Goal: Communication & Community: Answer question/provide support

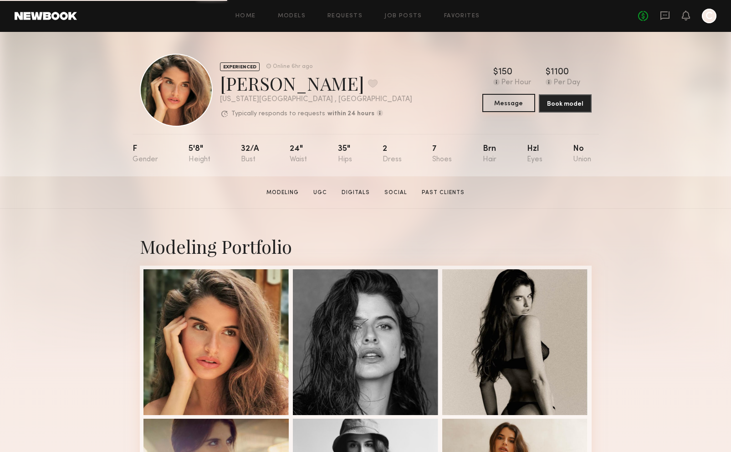
click at [514, 106] on button "Message" at bounding box center [509, 103] width 53 height 18
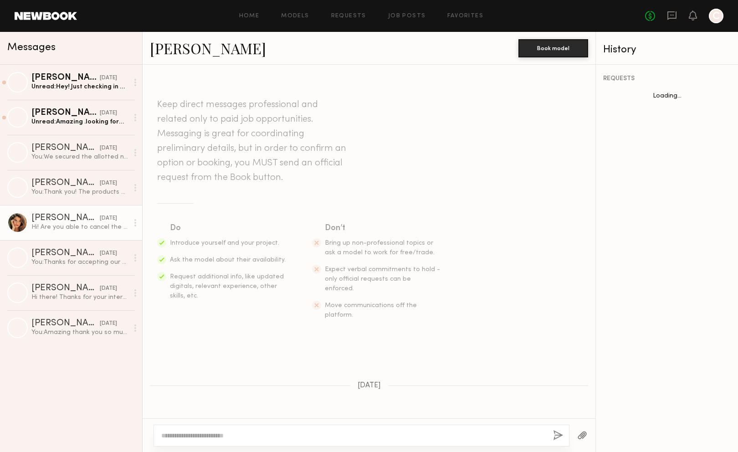
scroll to position [223, 0]
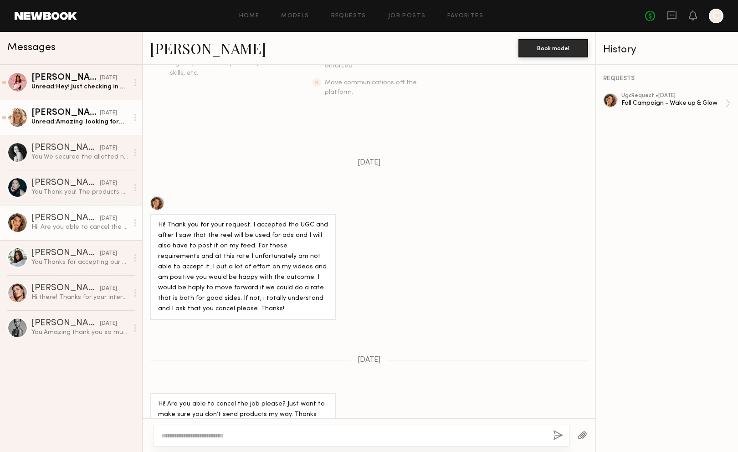
click at [75, 126] on div "Unread: Amazing .looking forward" at bounding box center [79, 122] width 97 height 9
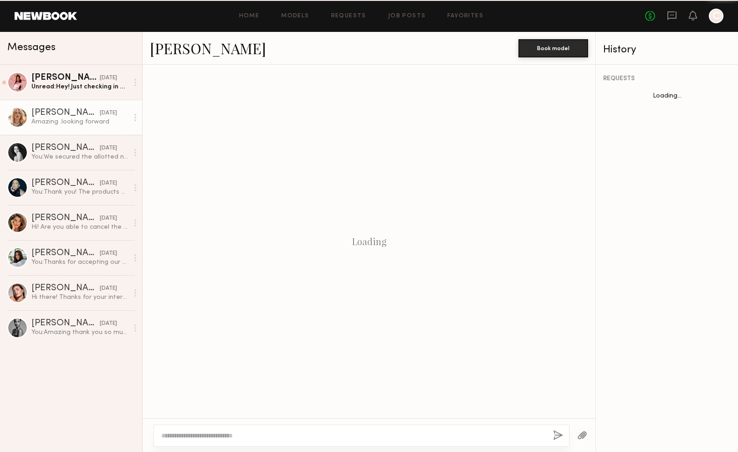
scroll to position [370, 0]
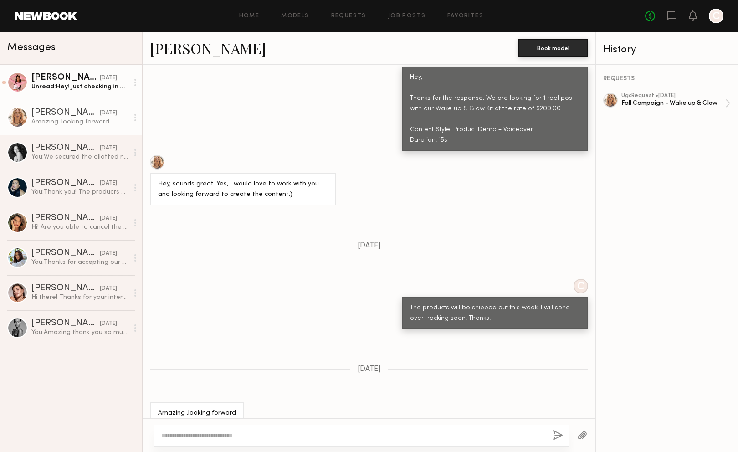
click at [76, 84] on div "Unread: Hey! Just checking in on the tracking, I’ll only be at this address til…" at bounding box center [79, 86] width 97 height 9
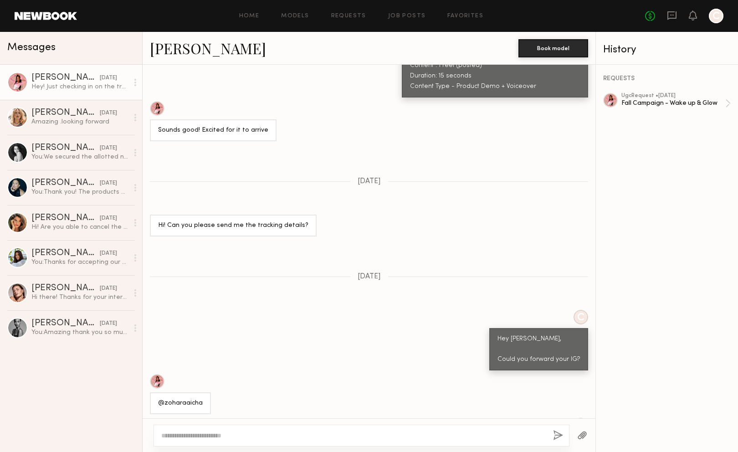
scroll to position [401, 0]
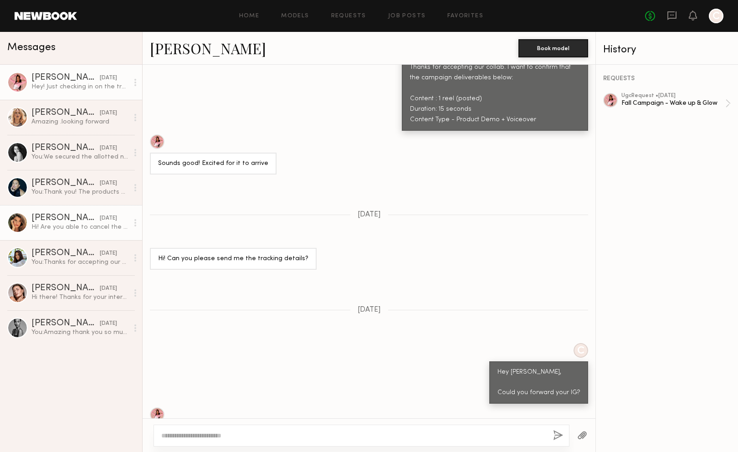
click at [55, 225] on div "Hi! Are you able to cancel the job please? Just want to make sure you don’t sen…" at bounding box center [79, 227] width 97 height 9
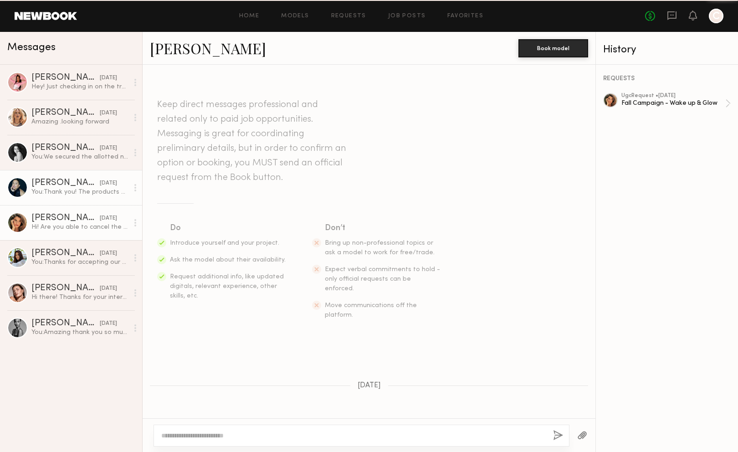
scroll to position [223, 0]
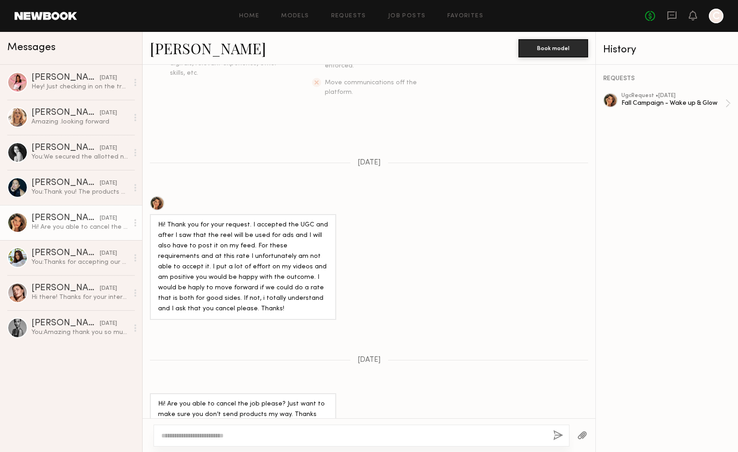
click at [176, 45] on link "[PERSON_NAME]" at bounding box center [208, 48] width 116 height 20
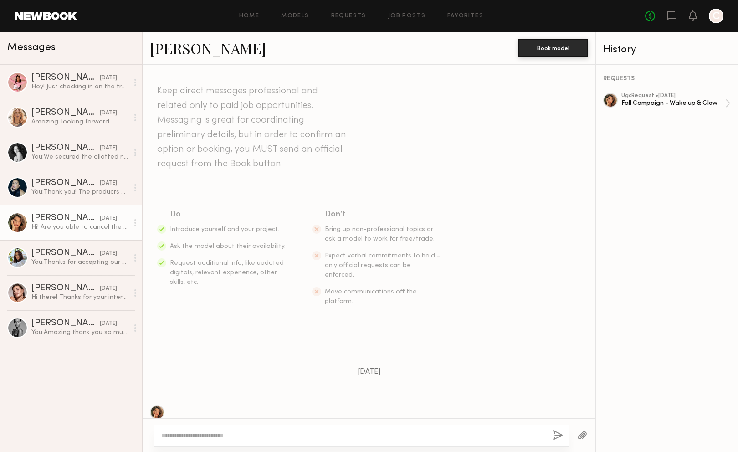
scroll to position [0, 0]
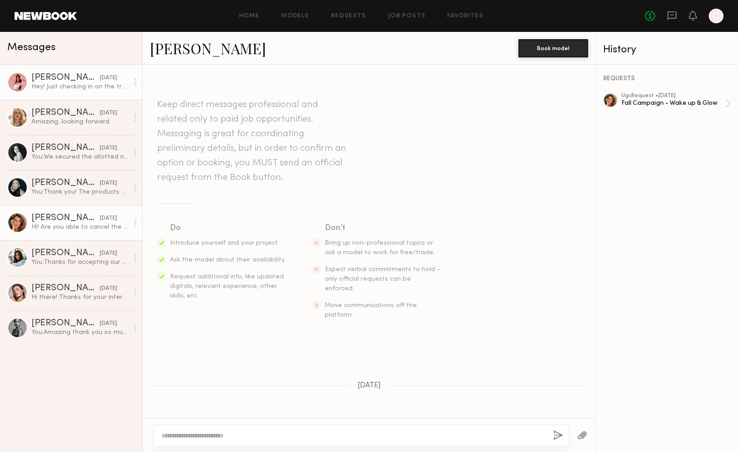
click at [78, 87] on div "Hey! Just checking in on the tracking, I’ll only be at this address till [DATE]…" at bounding box center [79, 86] width 97 height 9
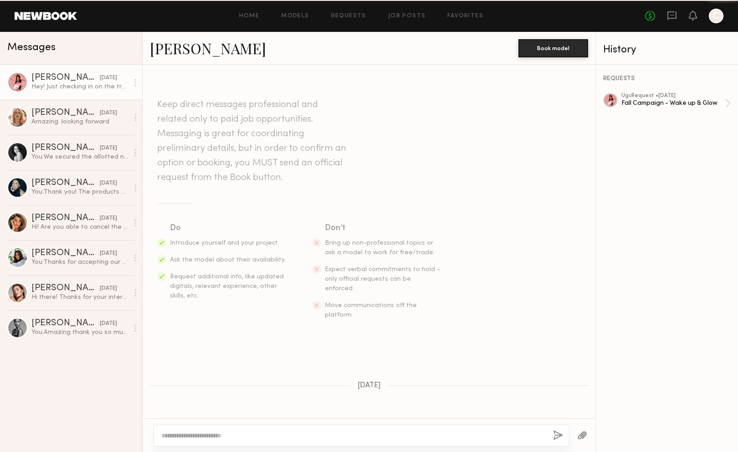
scroll to position [629, 0]
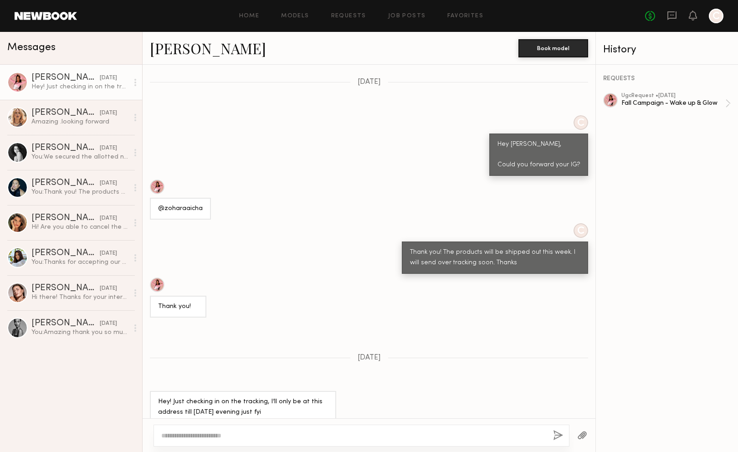
click at [298, 431] on textarea at bounding box center [353, 435] width 385 height 9
click at [286, 438] on textarea "**********" at bounding box center [353, 426] width 385 height 27
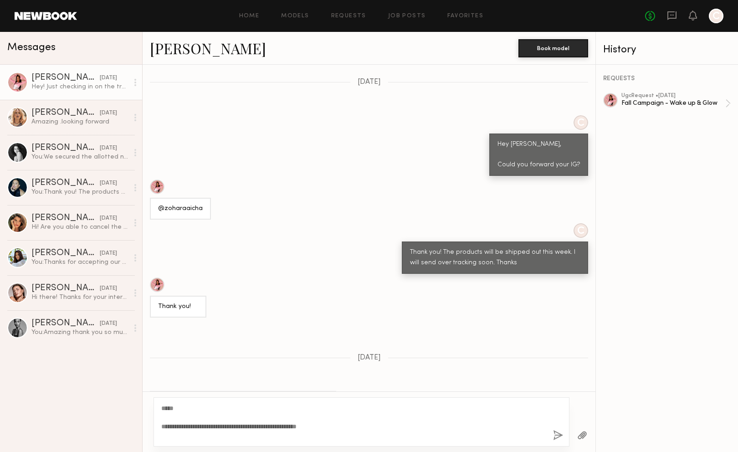
type textarea "**********"
click at [551, 432] on div "**********" at bounding box center [362, 421] width 416 height 49
click at [554, 436] on button "button" at bounding box center [558, 435] width 10 height 11
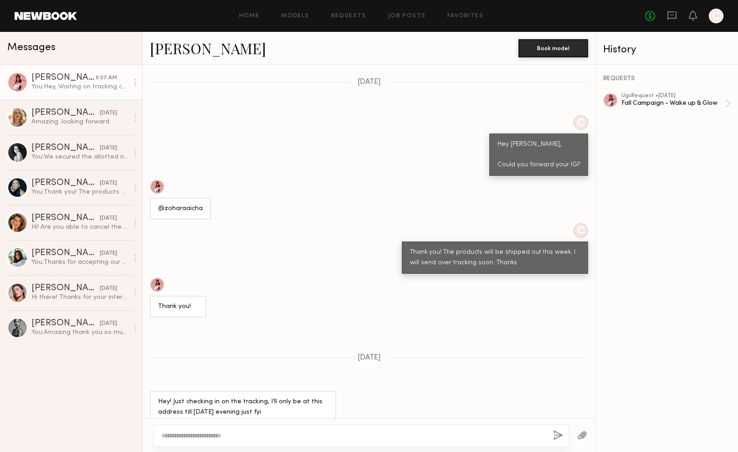
scroll to position [818, 0]
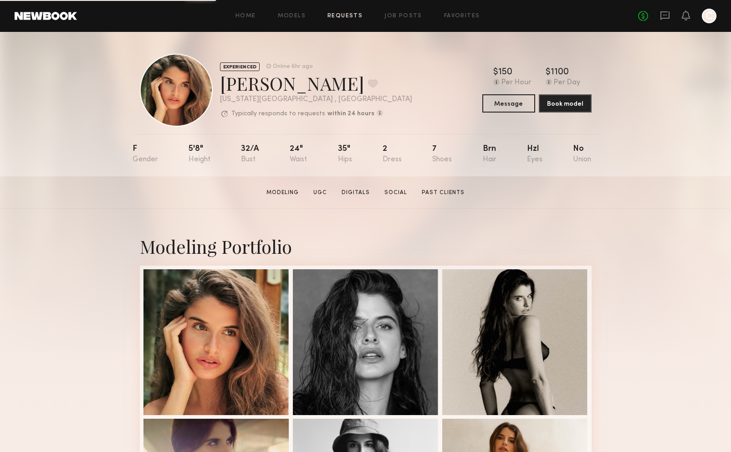
click at [332, 15] on link "Requests" at bounding box center [345, 16] width 35 height 6
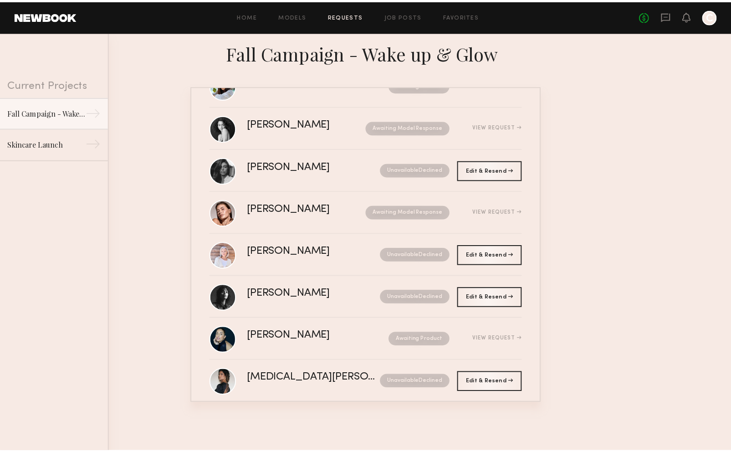
scroll to position [180, 0]
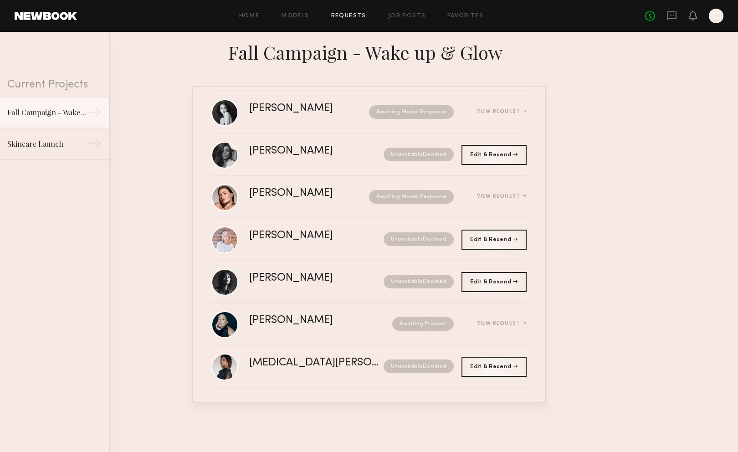
click at [719, 18] on div at bounding box center [716, 16] width 15 height 15
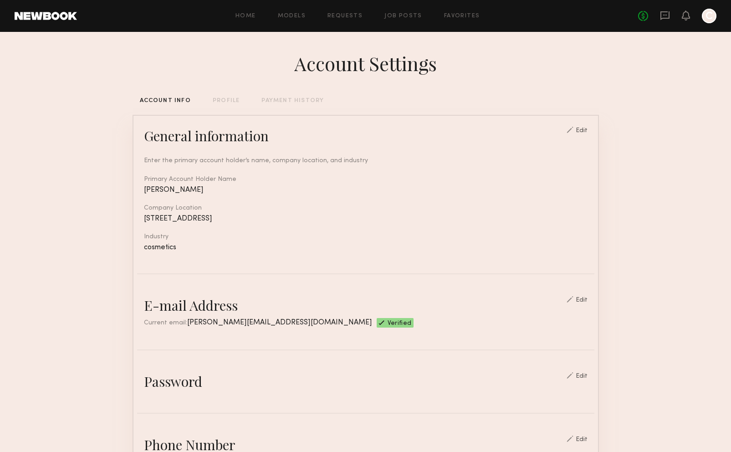
click at [714, 12] on div at bounding box center [709, 16] width 15 height 15
click at [708, 10] on div at bounding box center [709, 16] width 15 height 15
click at [710, 22] on div at bounding box center [709, 16] width 15 height 15
click at [689, 15] on icon at bounding box center [686, 15] width 7 height 6
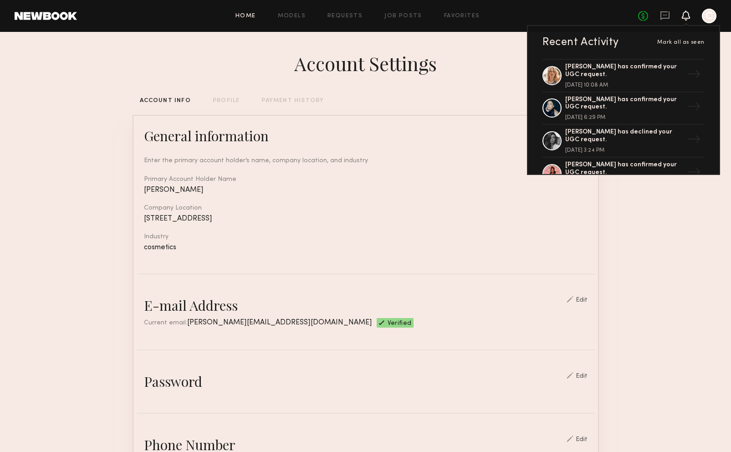
click at [248, 17] on link "Home" at bounding box center [246, 16] width 21 height 6
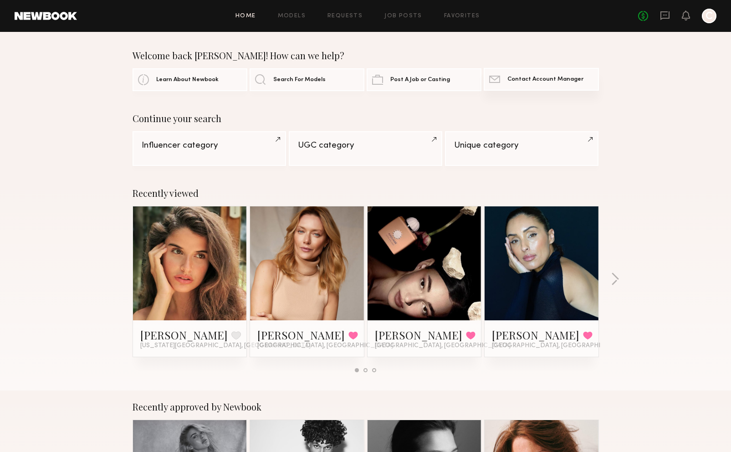
click at [520, 80] on span "Contact Account Manager" at bounding box center [546, 80] width 76 height 6
click at [521, 79] on span "Contact Account Manager" at bounding box center [546, 80] width 76 height 6
click at [528, 82] on span "Contact Account Manager" at bounding box center [546, 80] width 76 height 6
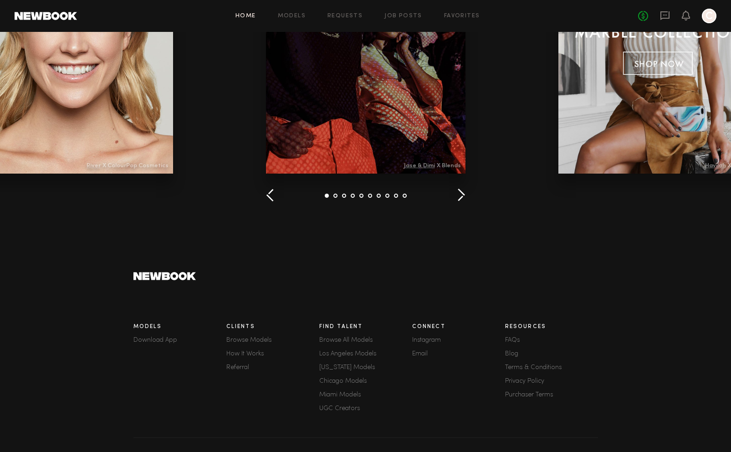
scroll to position [1216, 0]
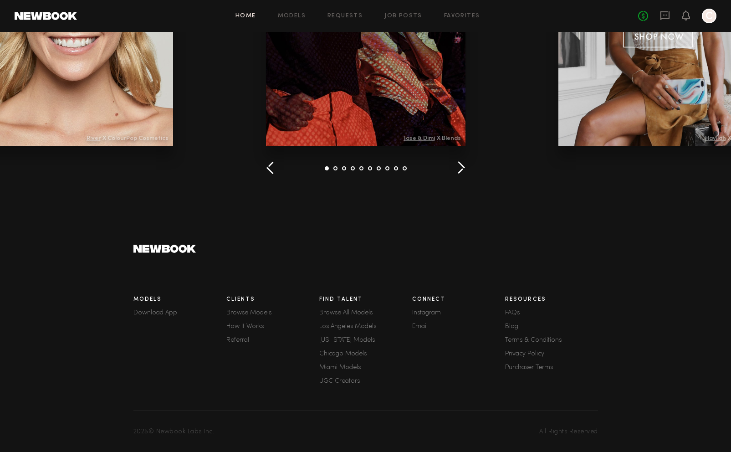
click at [422, 322] on div "Connect Instagram Email" at bounding box center [458, 341] width 93 height 101
click at [422, 324] on link "Email" at bounding box center [458, 327] width 93 height 6
click at [423, 324] on link "Email" at bounding box center [458, 327] width 93 height 6
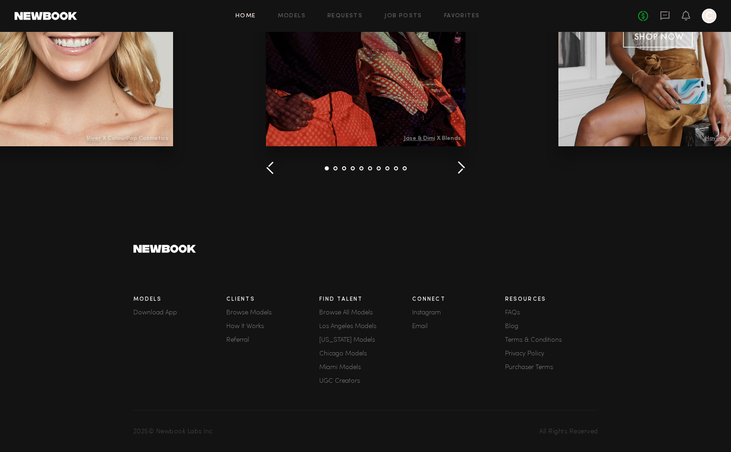
click at [423, 324] on link "Email" at bounding box center [458, 327] width 93 height 6
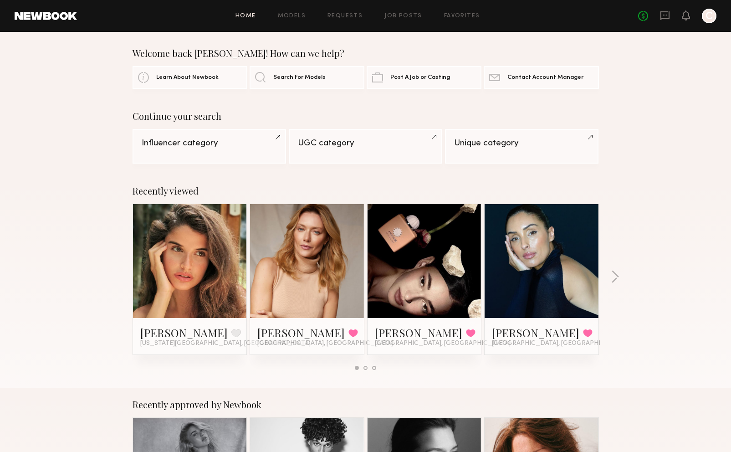
scroll to position [0, 0]
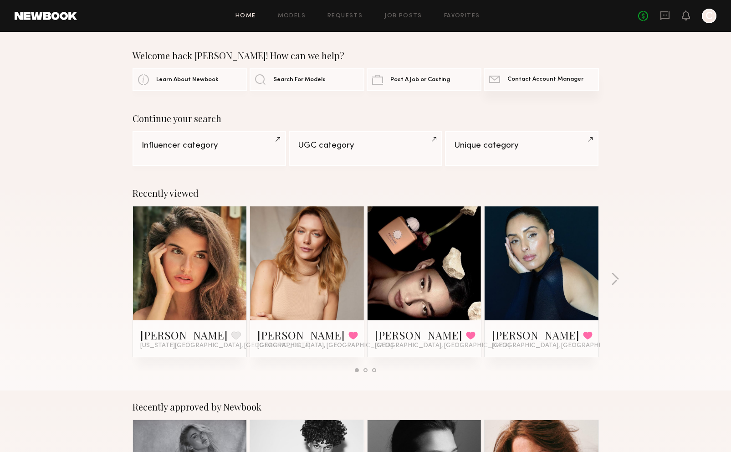
click at [517, 80] on span "Contact Account Manager" at bounding box center [546, 80] width 76 height 6
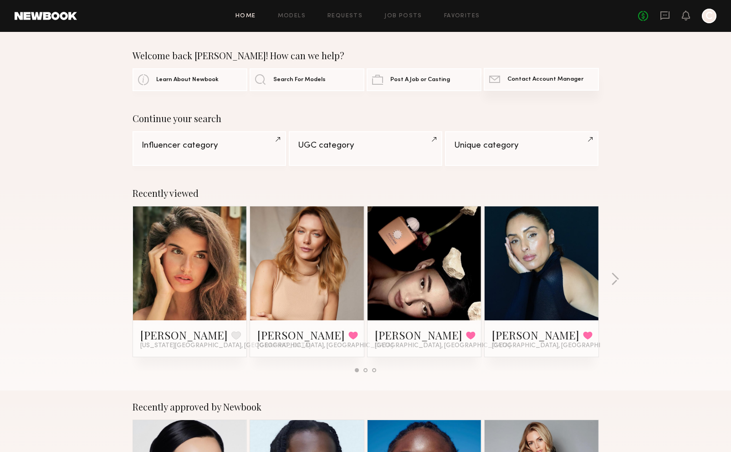
click at [530, 81] on span "Contact Account Manager" at bounding box center [546, 80] width 76 height 6
click at [530, 82] on span "Contact Account Manager" at bounding box center [546, 80] width 76 height 6
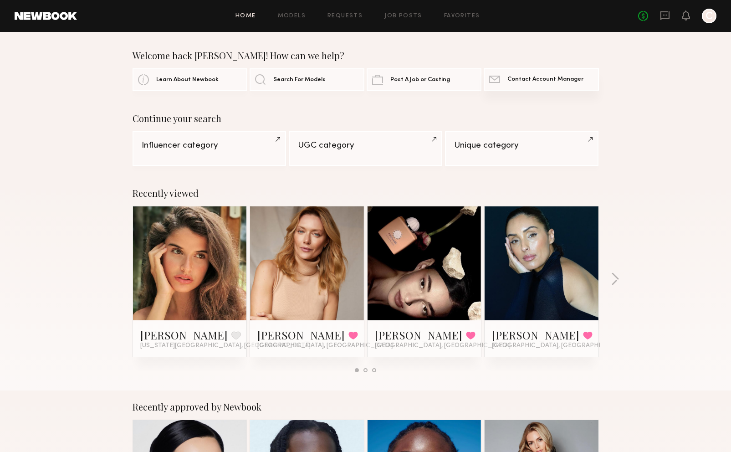
click at [530, 82] on span "Contact Account Manager" at bounding box center [546, 80] width 76 height 6
click at [548, 75] on link "Contact Newbook Contact Account Manager" at bounding box center [541, 79] width 115 height 23
click at [547, 77] on span "Contact Account Manager" at bounding box center [546, 80] width 76 height 6
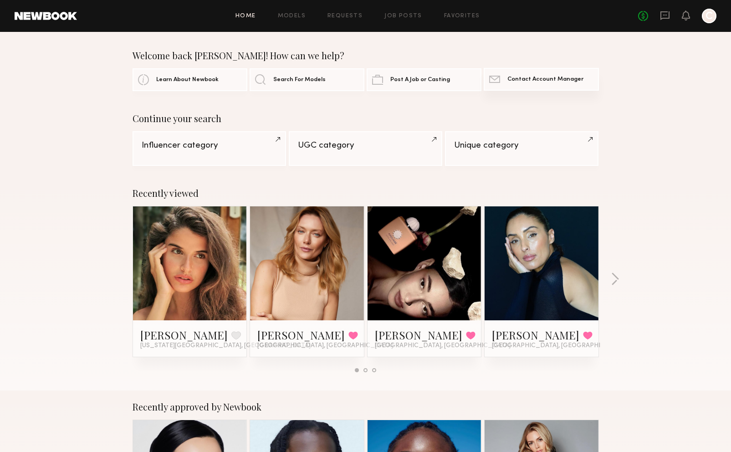
click at [547, 77] on span "Contact Account Manager" at bounding box center [546, 80] width 76 height 6
click at [531, 81] on span "Contact Account Manager" at bounding box center [546, 80] width 76 height 6
click at [688, 18] on icon at bounding box center [686, 15] width 7 height 6
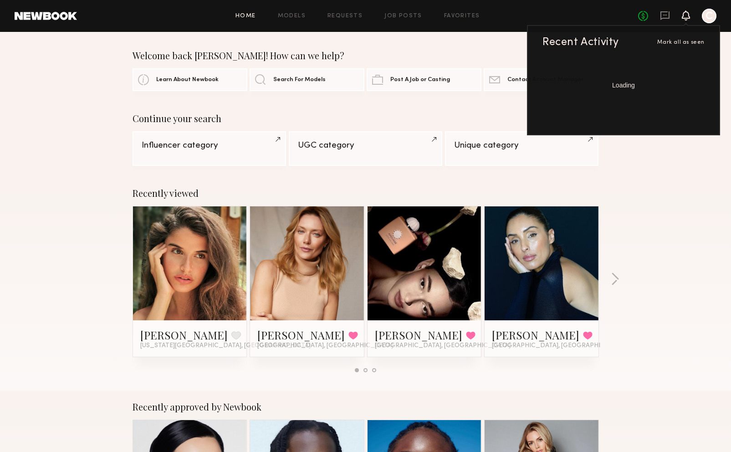
click at [706, 15] on div at bounding box center [709, 16] width 15 height 15
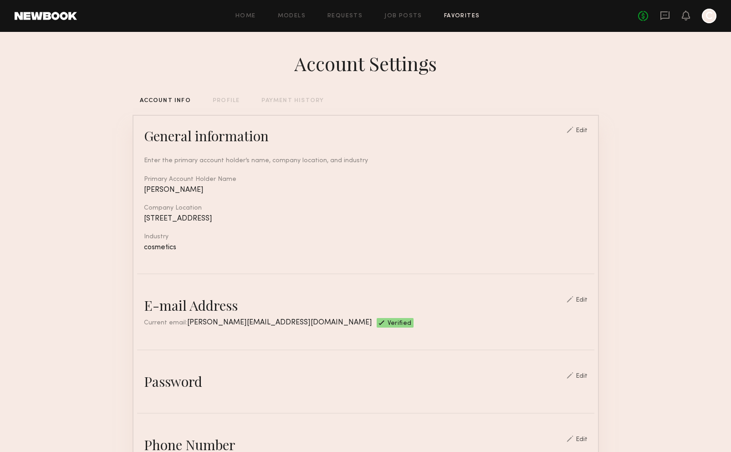
click at [449, 15] on link "Favorites" at bounding box center [462, 16] width 36 height 6
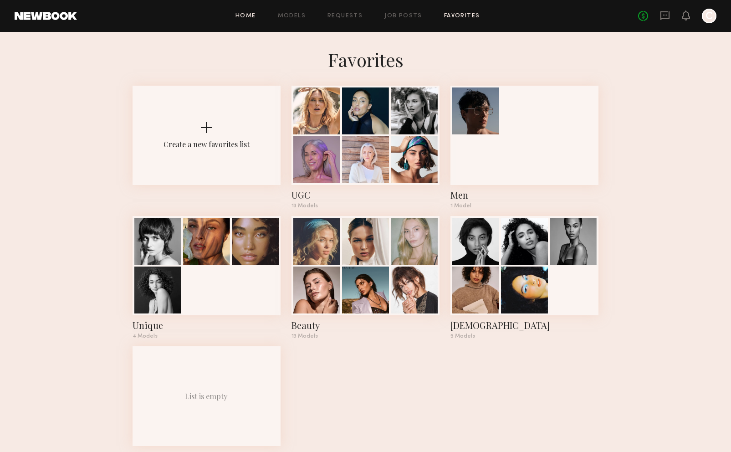
click at [239, 15] on link "Home" at bounding box center [246, 16] width 21 height 6
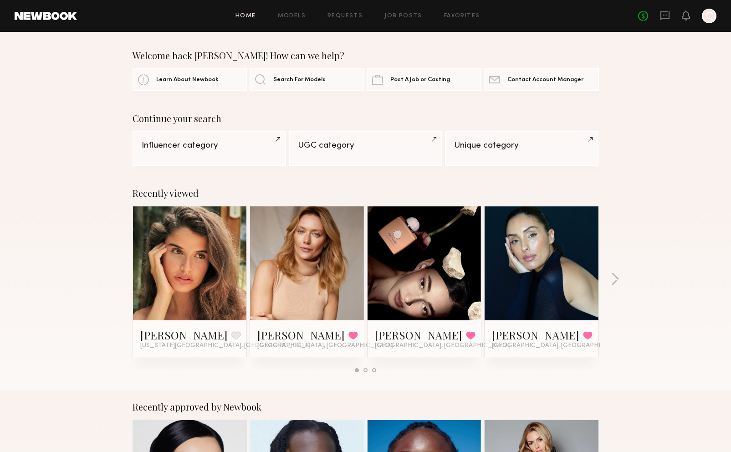
click at [252, 16] on link "Home" at bounding box center [246, 16] width 21 height 6
click at [669, 19] on icon at bounding box center [665, 15] width 9 height 9
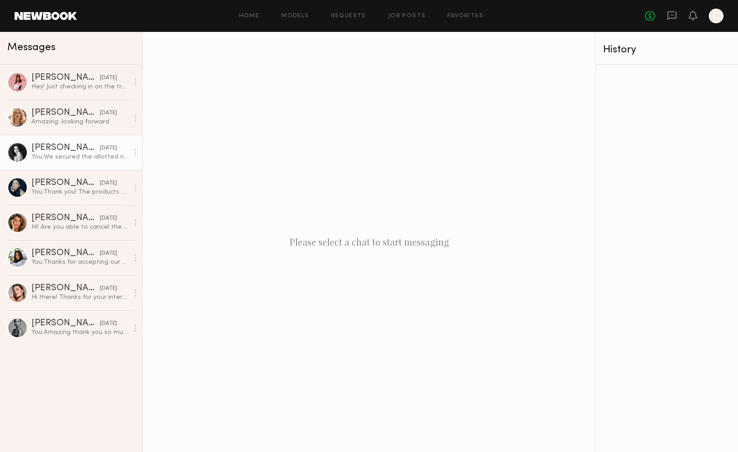
click at [67, 163] on link "Paige F. 08/29/2025 You: We secured the allotted number of partnerships. I will…" at bounding box center [71, 152] width 142 height 35
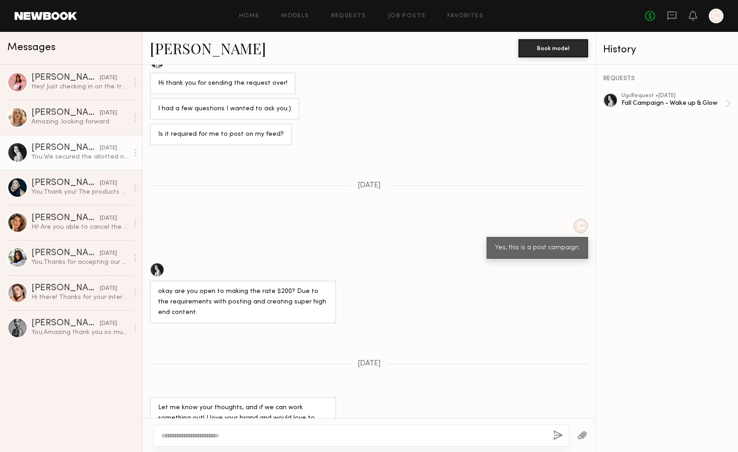
scroll to position [476, 0]
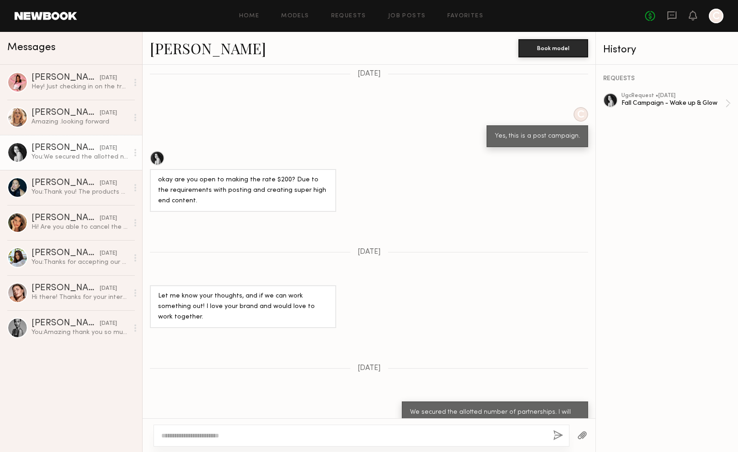
click at [169, 49] on link "[PERSON_NAME]" at bounding box center [208, 48] width 116 height 20
click at [336, 17] on link "Requests" at bounding box center [348, 16] width 35 height 6
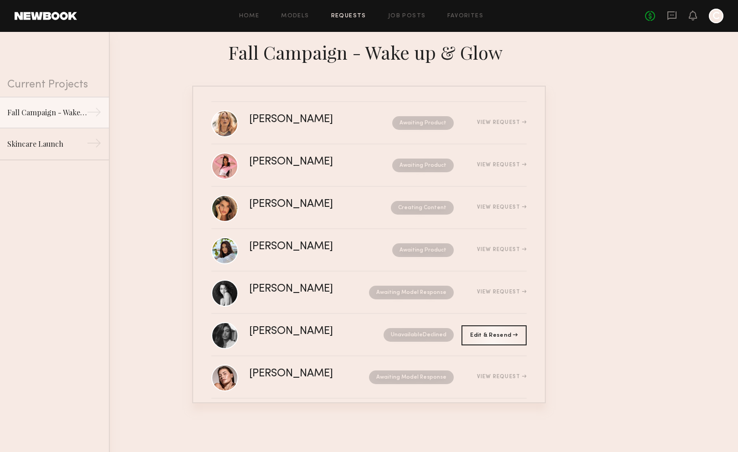
click at [249, 22] on div "Home Models Requests Job Posts Favorites Sign Out No fees up to $5,000 C" at bounding box center [400, 16] width 647 height 15
click at [250, 21] on div "Home Models Requests Job Posts Favorites Sign Out No fees up to $5,000 C" at bounding box center [400, 16] width 647 height 15
click at [250, 17] on link "Home" at bounding box center [249, 16] width 21 height 6
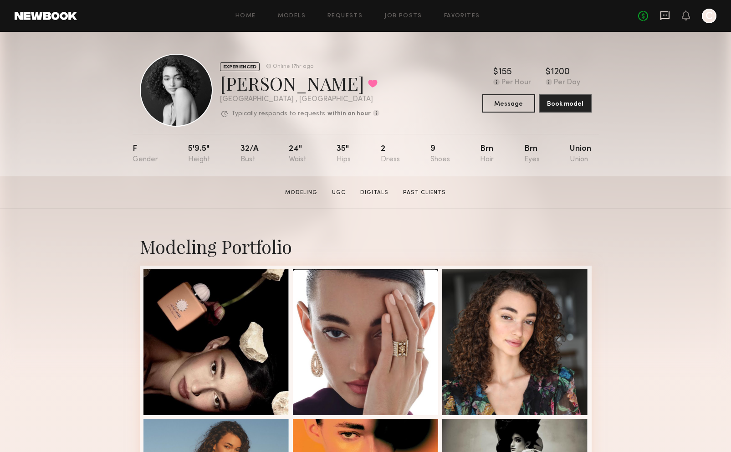
click at [664, 17] on icon at bounding box center [665, 15] width 9 height 9
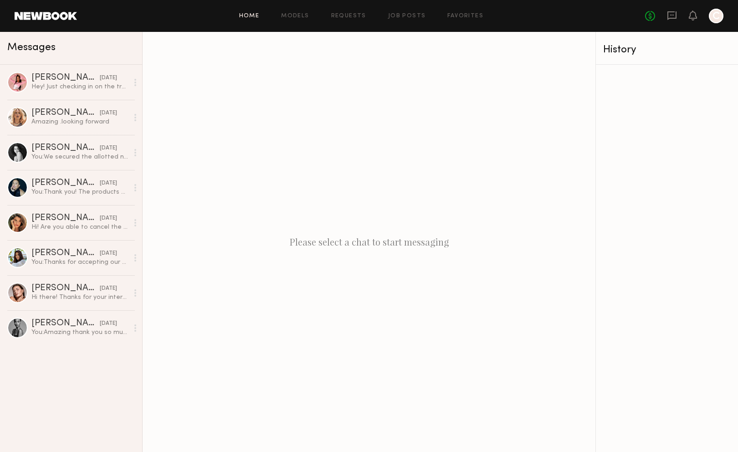
click at [242, 17] on link "Home" at bounding box center [249, 16] width 21 height 6
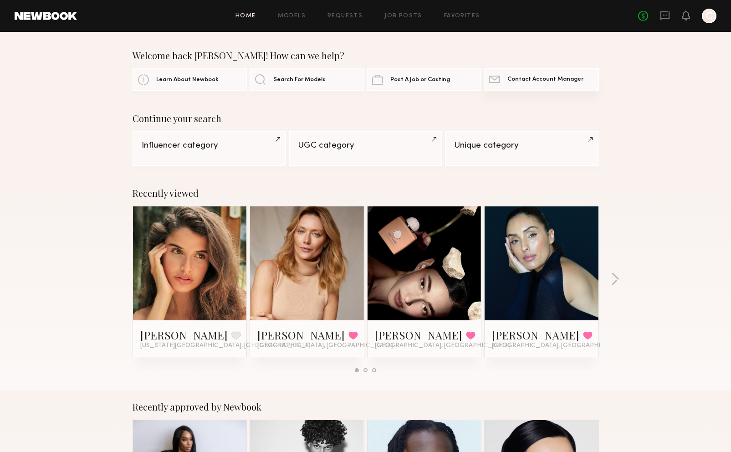
click at [508, 78] on span "Contact Account Manager" at bounding box center [546, 80] width 76 height 6
click at [507, 77] on link "Contact Newbook Contact Account Manager" at bounding box center [541, 79] width 115 height 23
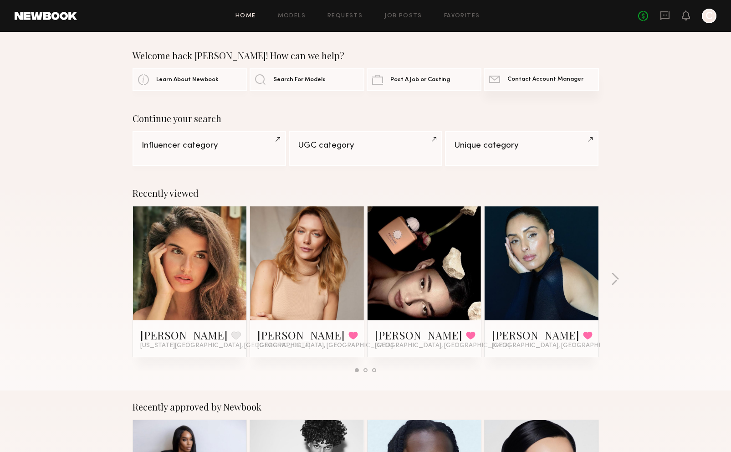
click at [507, 77] on link "Contact Newbook Contact Account Manager" at bounding box center [541, 79] width 115 height 23
click at [507, 74] on link "Contact Newbook Contact Account Manager" at bounding box center [541, 79] width 115 height 23
click at [94, 142] on div "Continue your search Influencer category UGC category Unique category" at bounding box center [365, 139] width 731 height 53
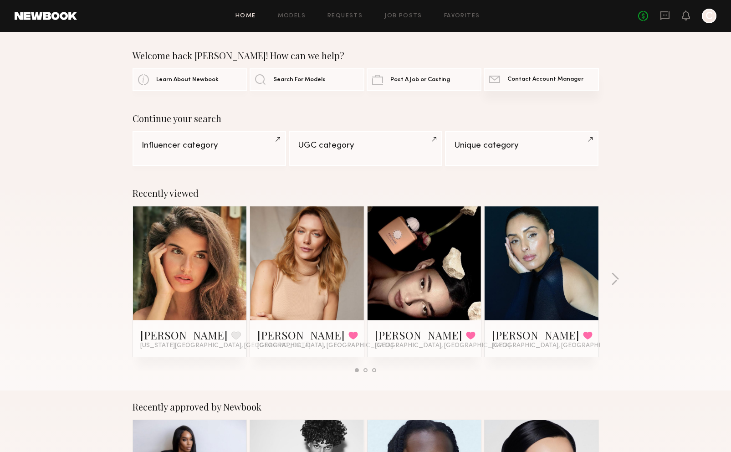
click at [509, 78] on span "Contact Account Manager" at bounding box center [546, 80] width 76 height 6
click at [704, 21] on icon "C" at bounding box center [709, 16] width 15 height 15
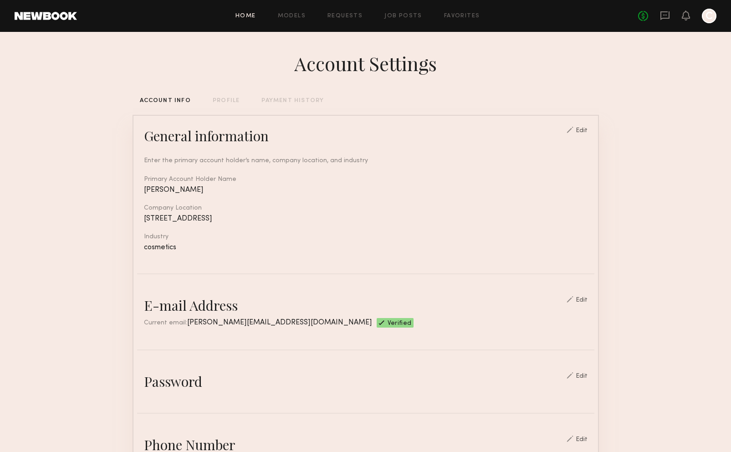
click at [247, 15] on link "Home" at bounding box center [246, 16] width 21 height 6
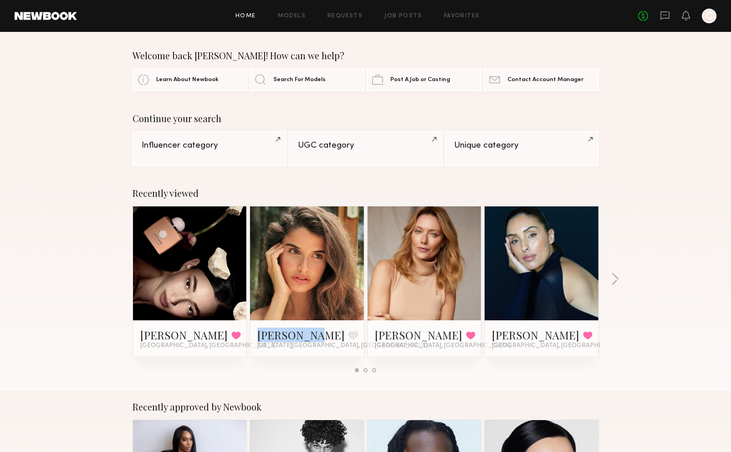
drag, startPoint x: 256, startPoint y: 335, endPoint x: 313, endPoint y: 339, distance: 56.6
click at [313, 339] on div "[PERSON_NAME] Favorite [US_STATE][GEOGRAPHIC_DATA], [GEOGRAPHIC_DATA]" at bounding box center [307, 338] width 114 height 36
copy link "[PERSON_NAME]"
click at [191, 81] on span "Learn About Newbook" at bounding box center [187, 80] width 62 height 6
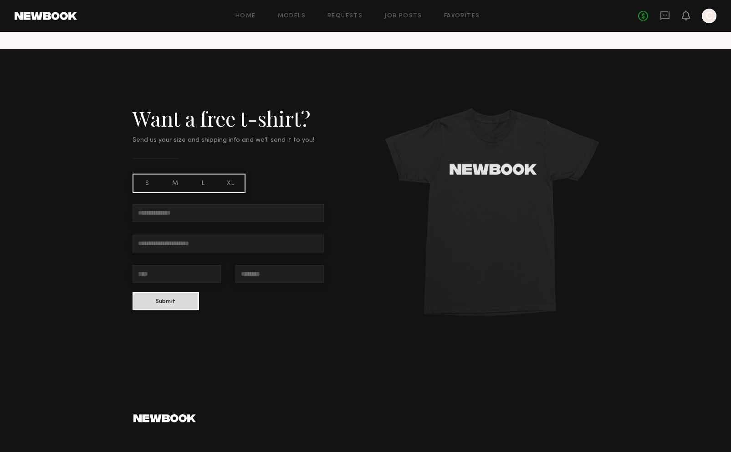
scroll to position [733, 0]
